Goal: Check status: Verify the current state of an ongoing process or item

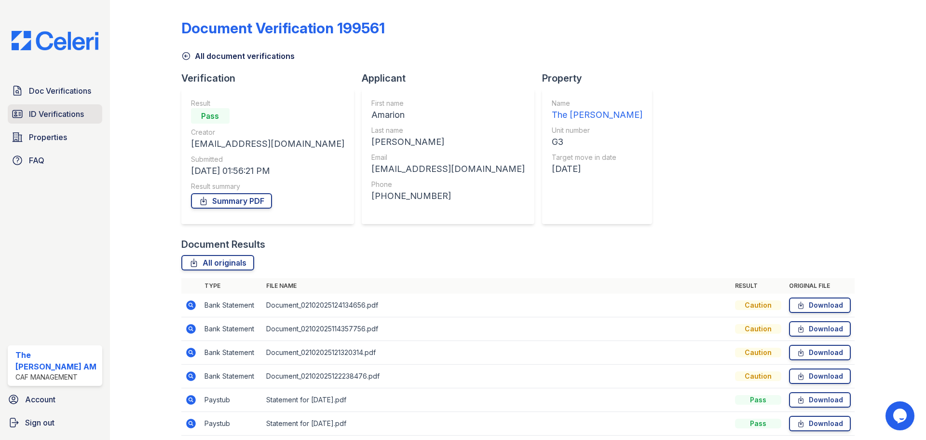
scroll to position [38, 0]
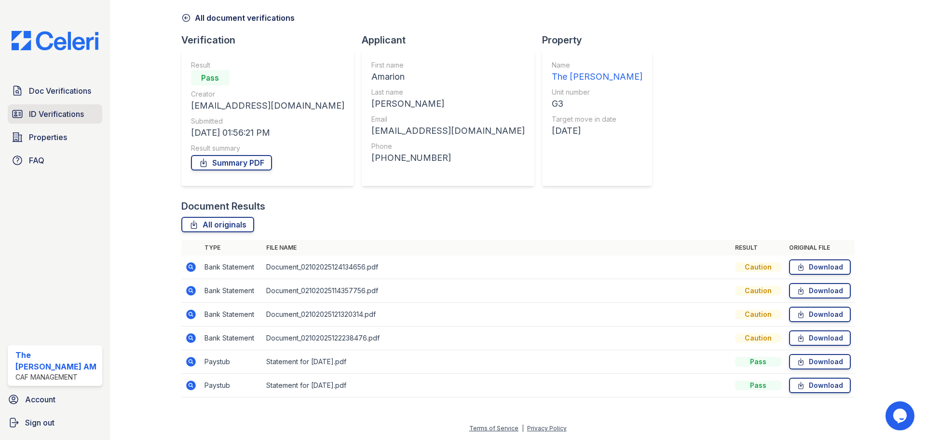
click at [47, 112] on span "ID Verifications" at bounding box center [56, 114] width 55 height 12
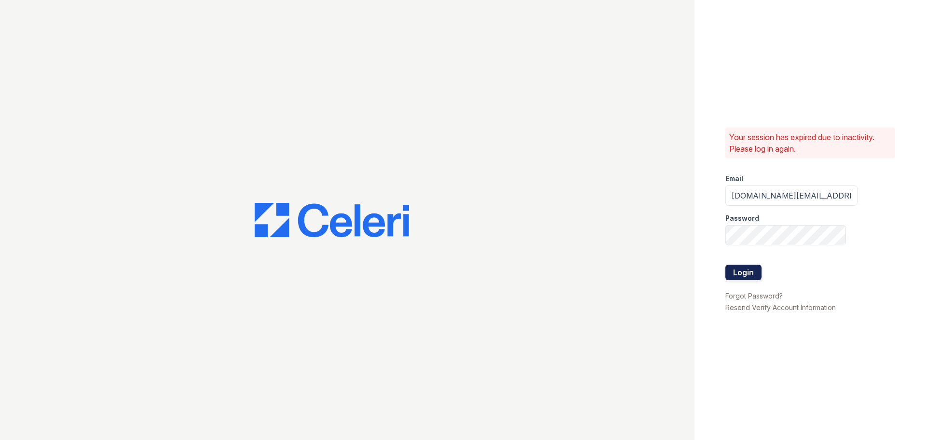
click at [734, 270] on button "Login" at bounding box center [744, 271] width 36 height 15
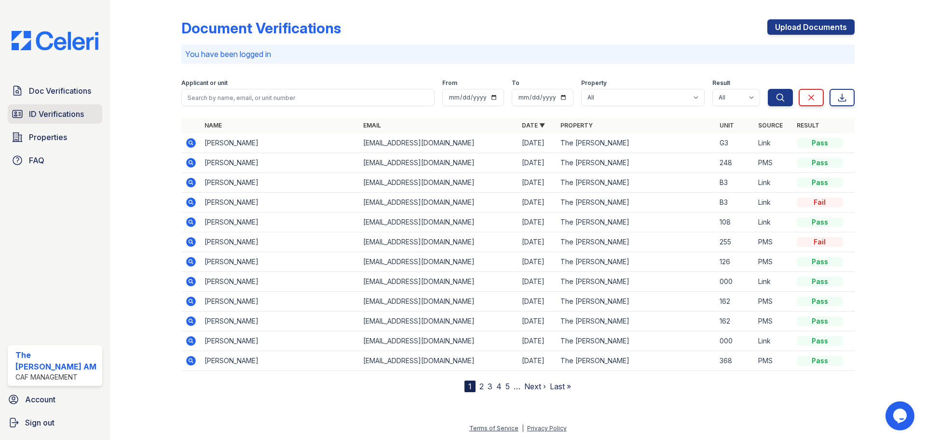
click at [67, 107] on link "ID Verifications" at bounding box center [55, 113] width 95 height 19
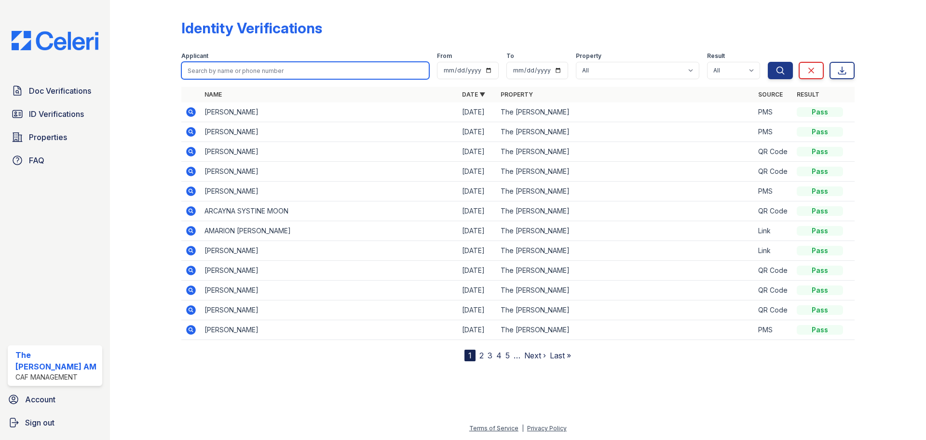
click at [257, 73] on input "search" at bounding box center [305, 70] width 248 height 17
type input "m"
type input "[PERSON_NAME]"
click at [768, 62] on button "Search" at bounding box center [780, 70] width 25 height 17
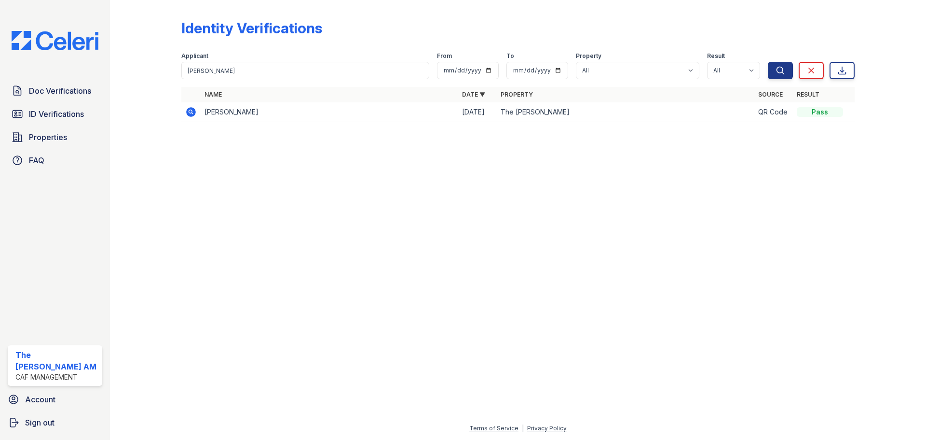
click at [189, 114] on icon at bounding box center [191, 112] width 10 height 10
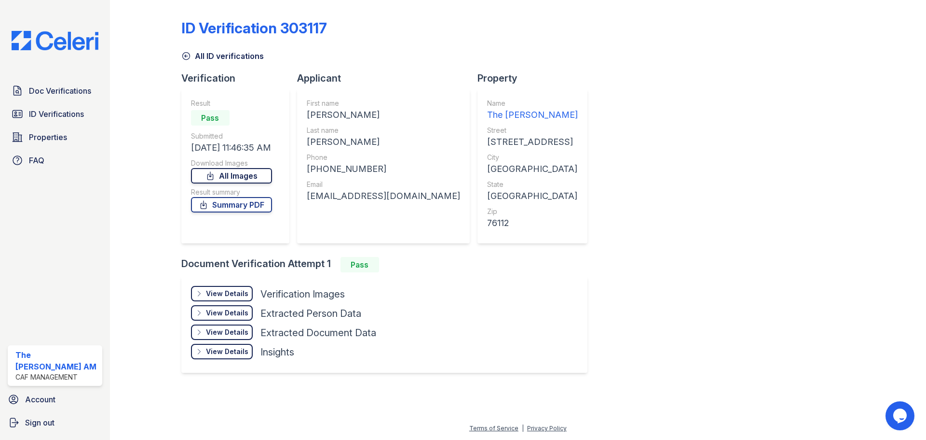
click at [215, 178] on icon at bounding box center [211, 176] width 10 height 10
